Goal: Information Seeking & Learning: Learn about a topic

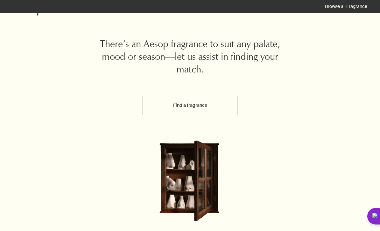
scroll to position [36, 0]
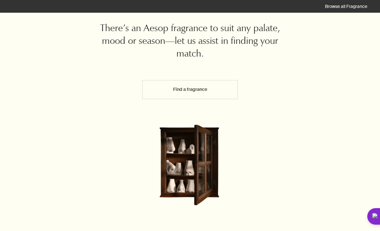
click at [221, 91] on button "Find a fragrance" at bounding box center [189, 89] width 95 height 19
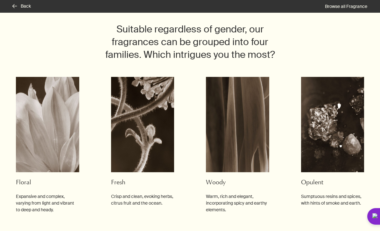
click at [161, 158] on img at bounding box center [142, 124] width 63 height 95
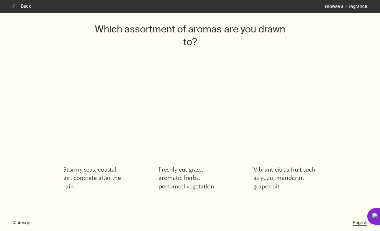
scroll to position [18, 0]
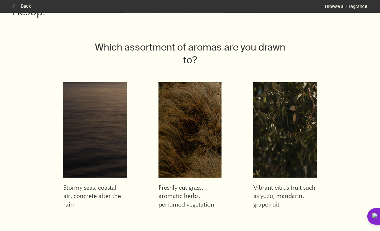
click at [303, 153] on img at bounding box center [284, 129] width 63 height 95
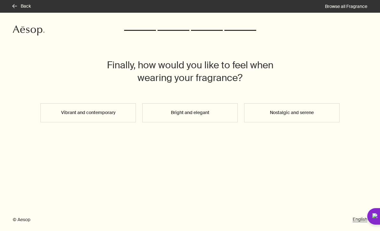
scroll to position [0, 0]
click at [216, 113] on button "Bright and elegant" at bounding box center [189, 112] width 95 height 19
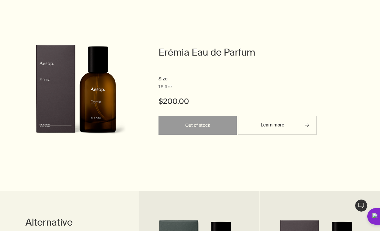
scroll to position [208, 0]
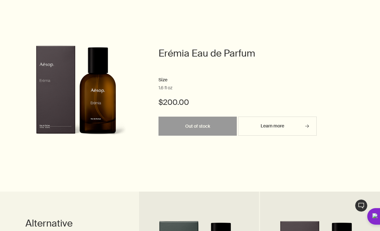
click at [285, 128] on link "Learn more rightArrow" at bounding box center [277, 126] width 79 height 19
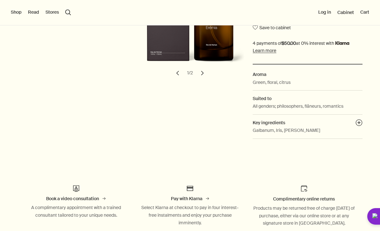
scroll to position [175, 0]
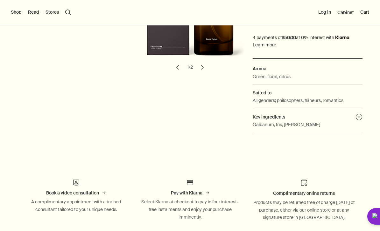
click at [203, 66] on button "chevron" at bounding box center [202, 67] width 14 height 14
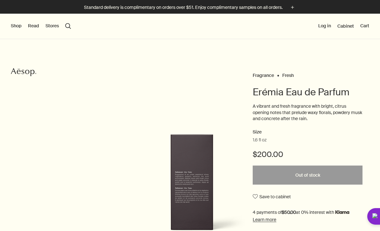
scroll to position [0, 0]
